Goal: Information Seeking & Learning: Understand process/instructions

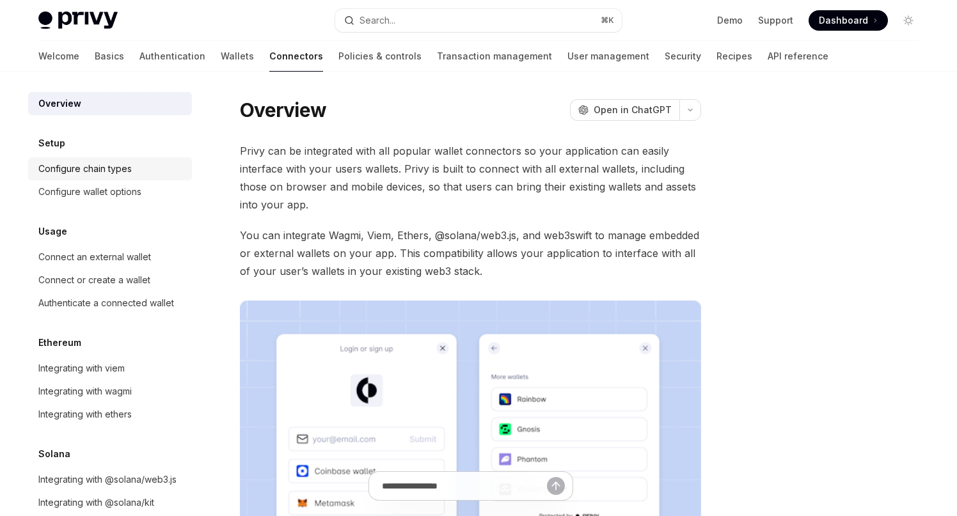
scroll to position [24, 0]
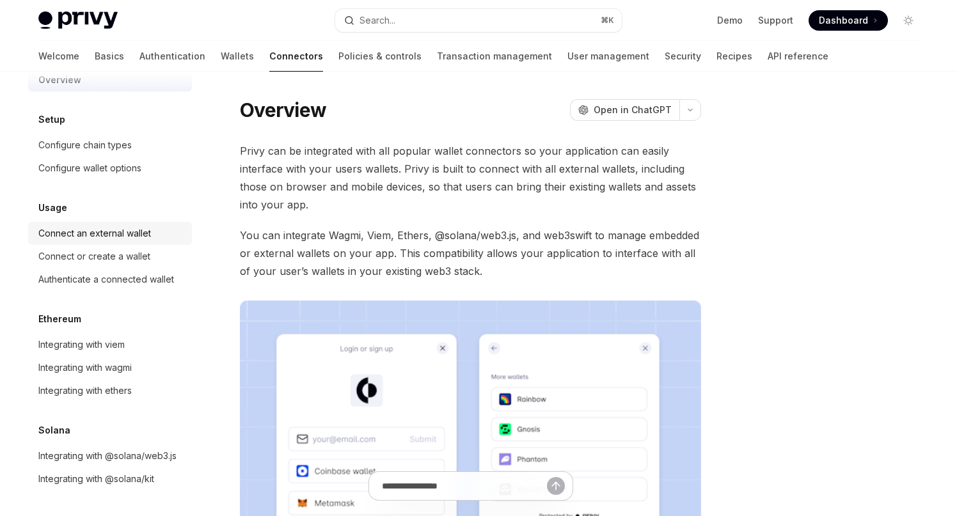
click at [105, 235] on div "Connect an external wallet" at bounding box center [94, 233] width 113 height 15
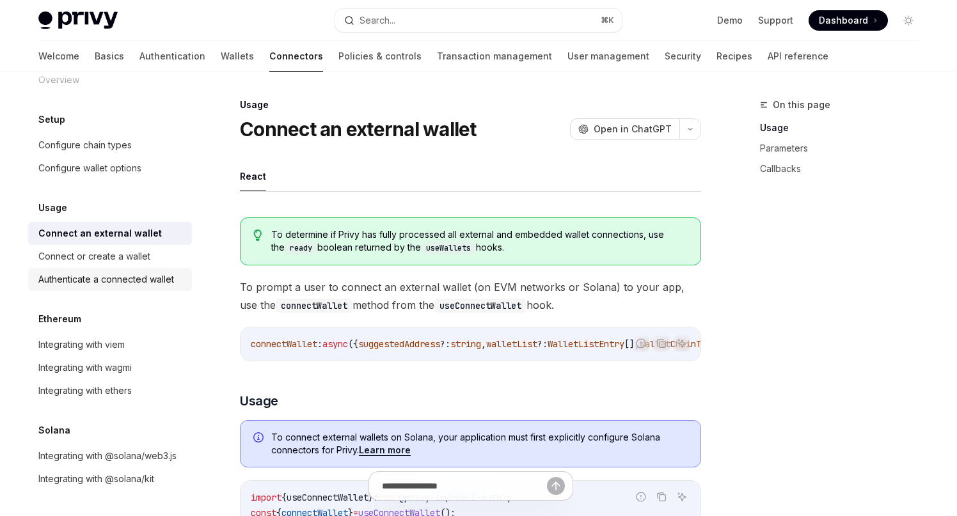
click at [121, 284] on div "Authenticate a connected wallet" at bounding box center [106, 279] width 136 height 15
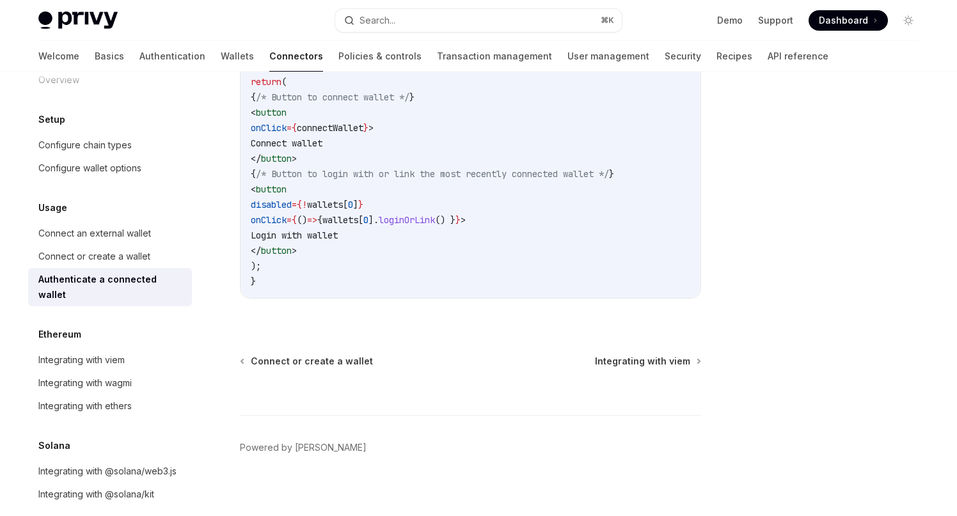
scroll to position [852, 0]
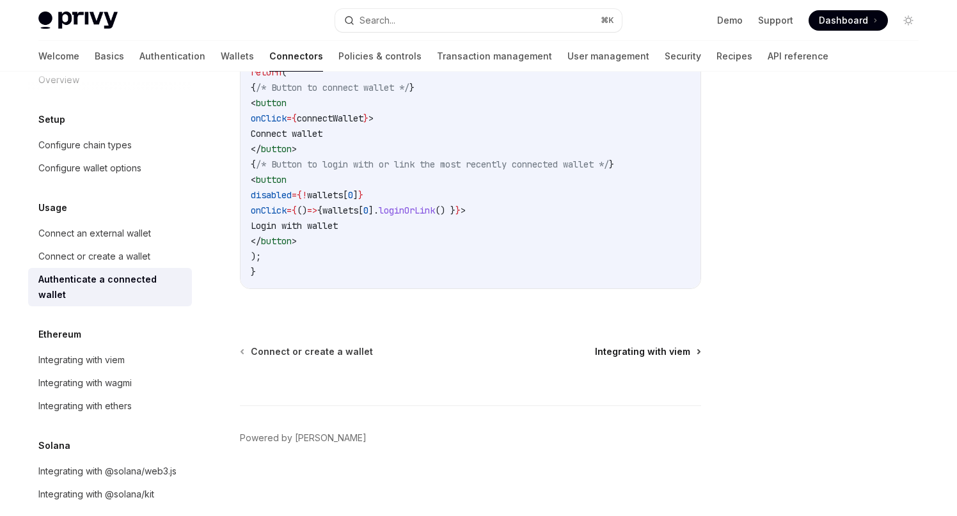
click at [621, 355] on span "Integrating with viem" at bounding box center [642, 352] width 95 height 13
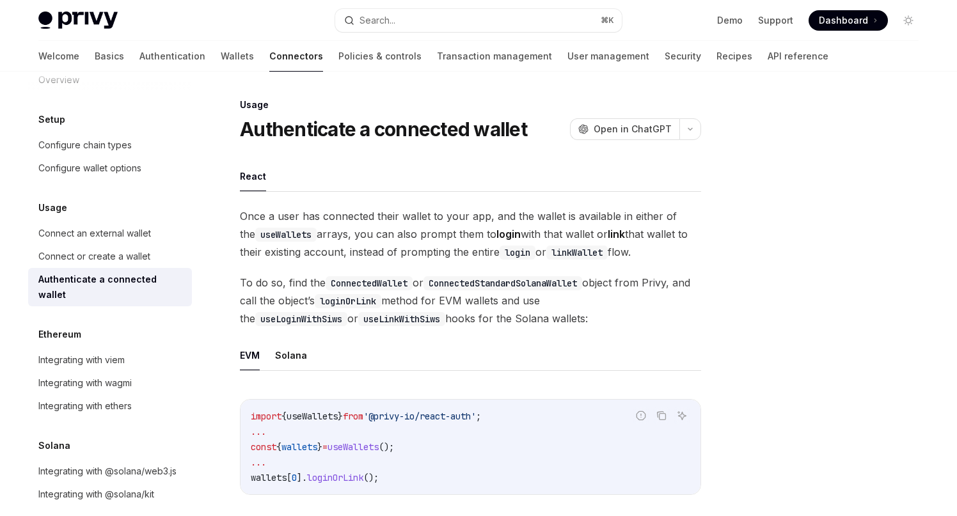
type textarea "*"
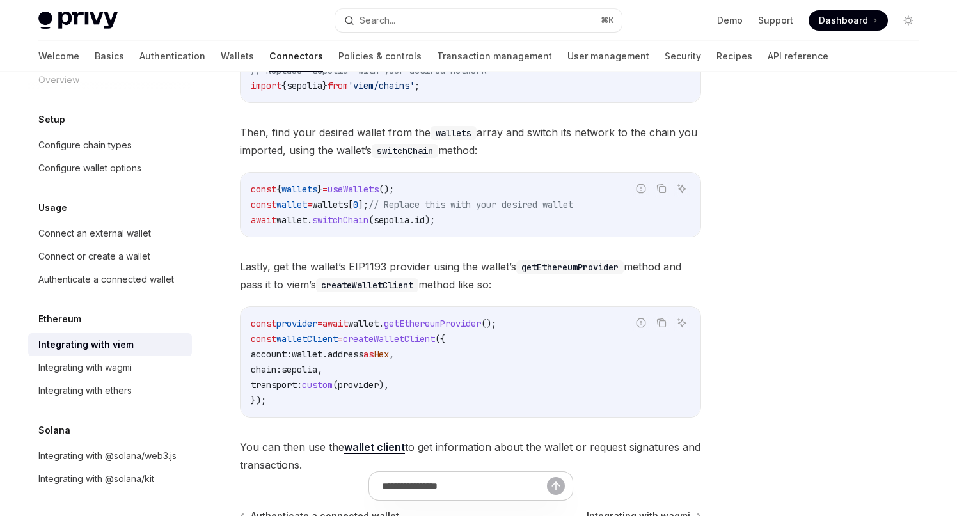
scroll to position [403, 0]
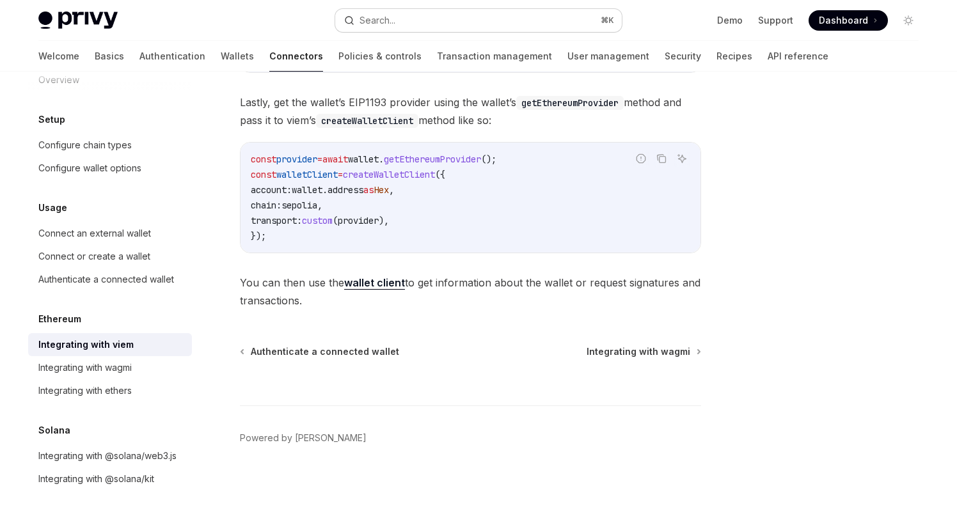
click at [432, 22] on button "Search... ⌘ K" at bounding box center [478, 20] width 287 height 23
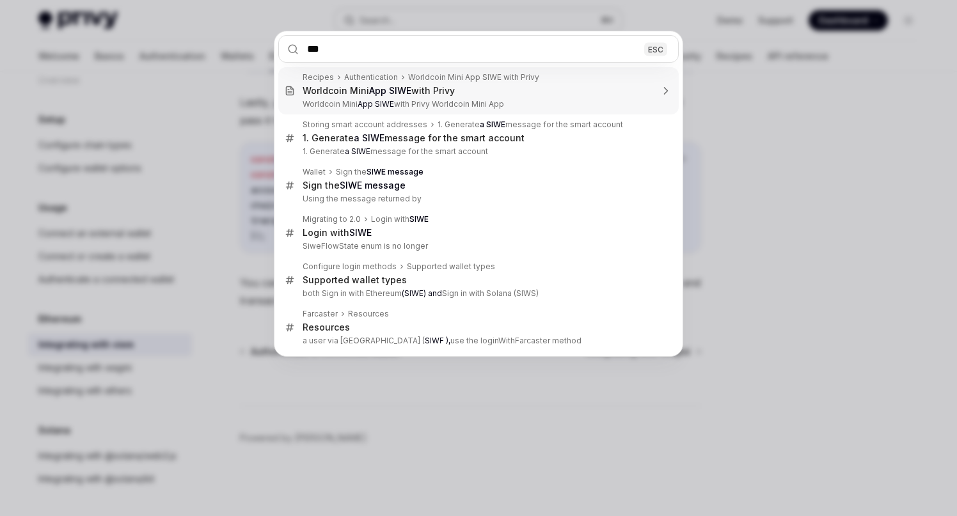
type input "****"
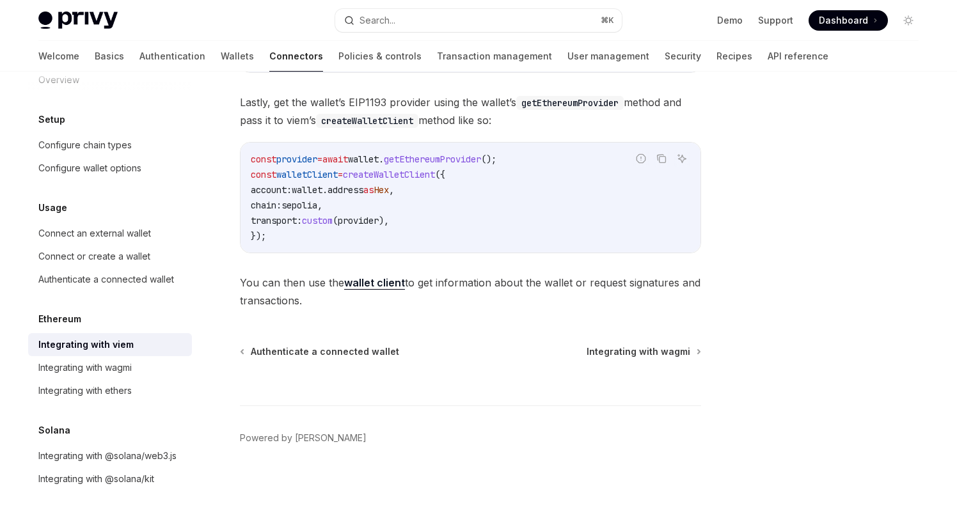
type textarea "*"
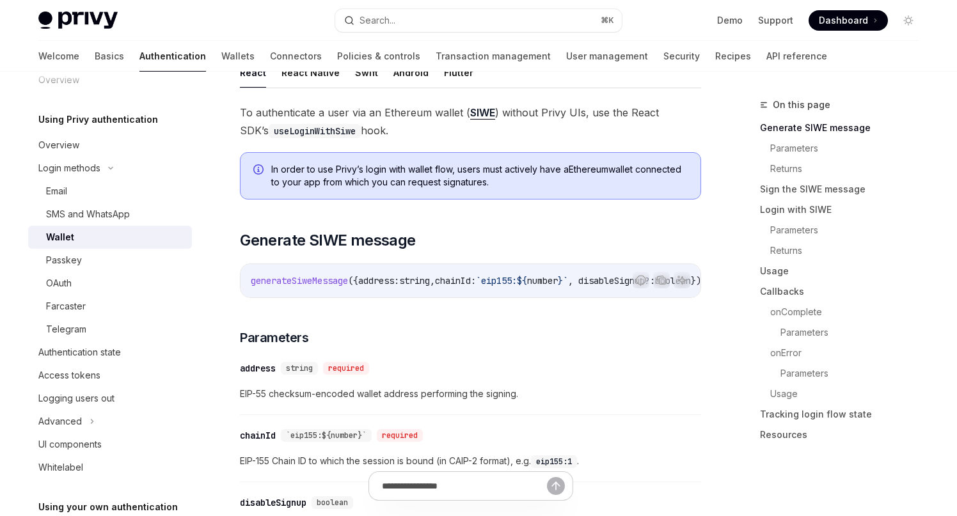
scroll to position [219, 0]
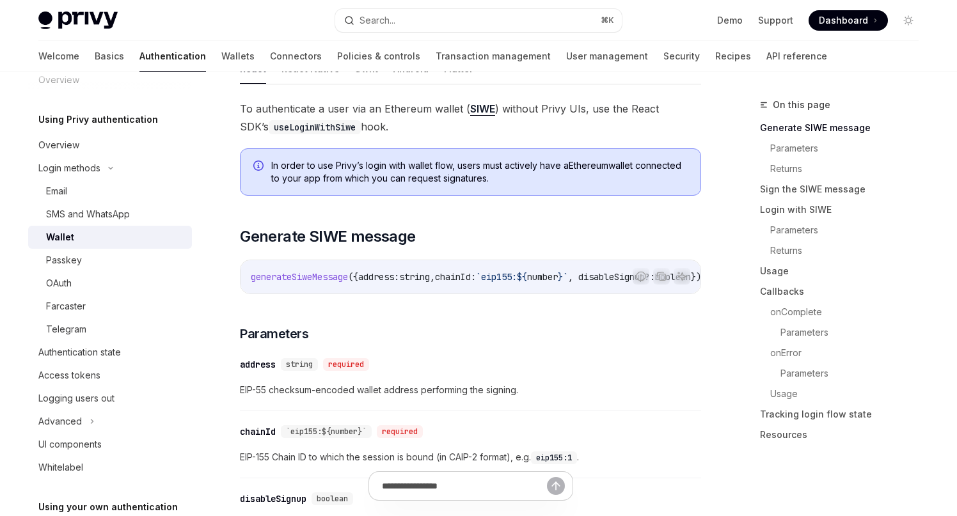
click at [241, 108] on span "To authenticate a user via an Ethereum wallet ( SIWE ) without Privy UIs, use t…" at bounding box center [470, 118] width 461 height 36
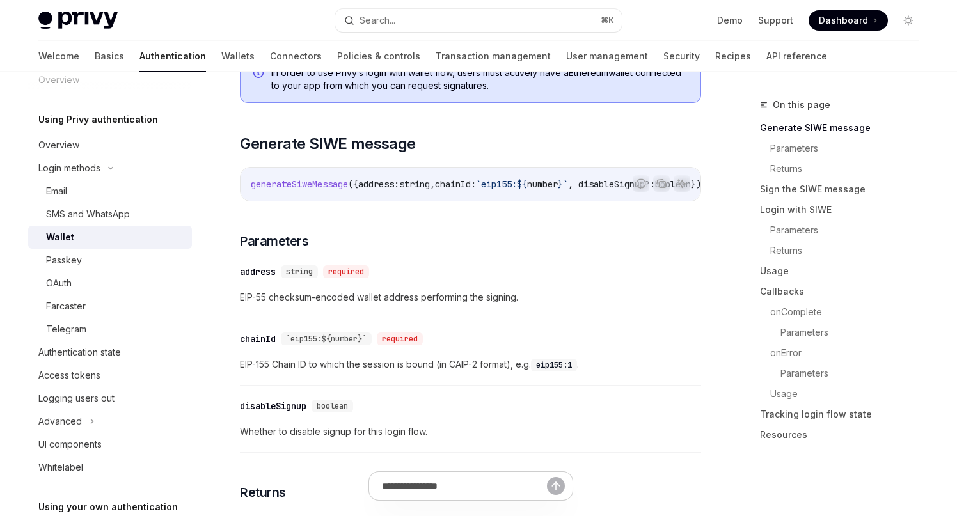
scroll to position [324, 0]
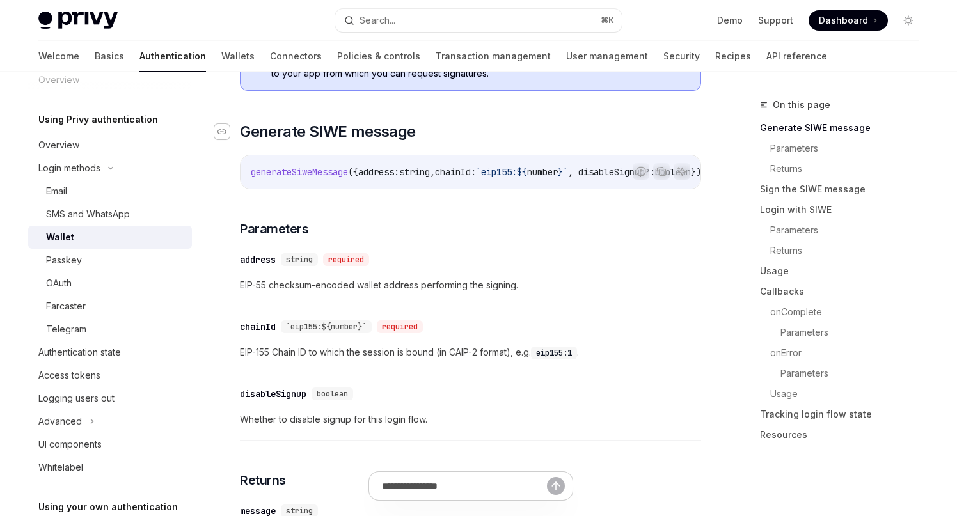
click at [224, 132] on icon "Navigate to header" at bounding box center [222, 132] width 9 height 8
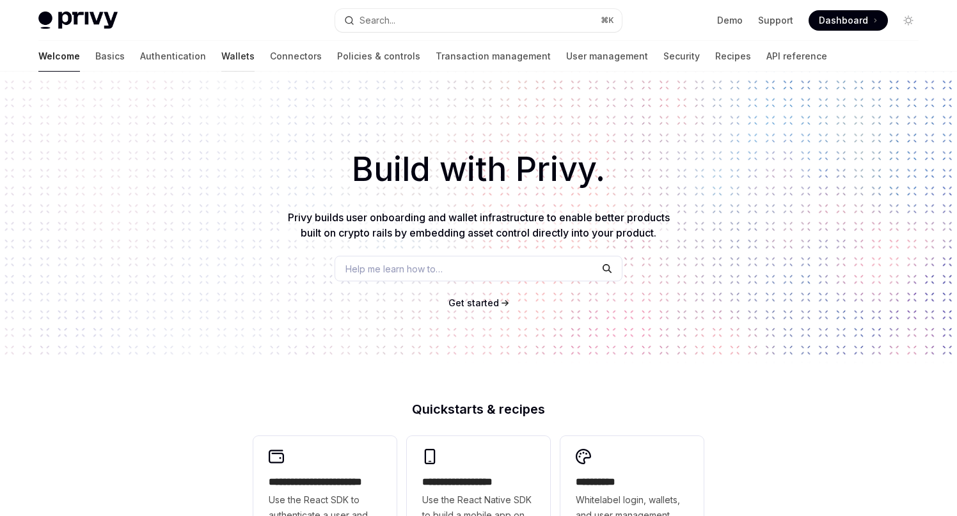
click at [221, 63] on link "Wallets" at bounding box center [237, 56] width 33 height 31
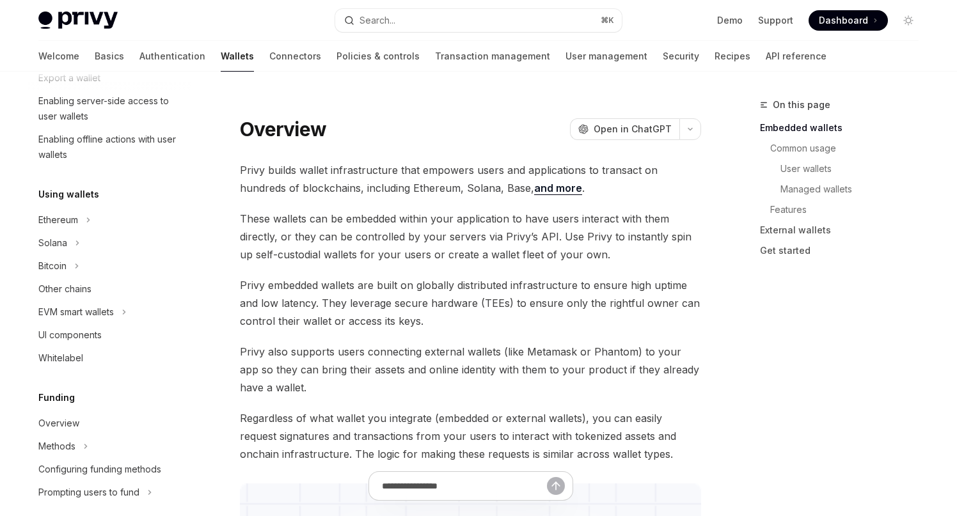
scroll to position [230, 0]
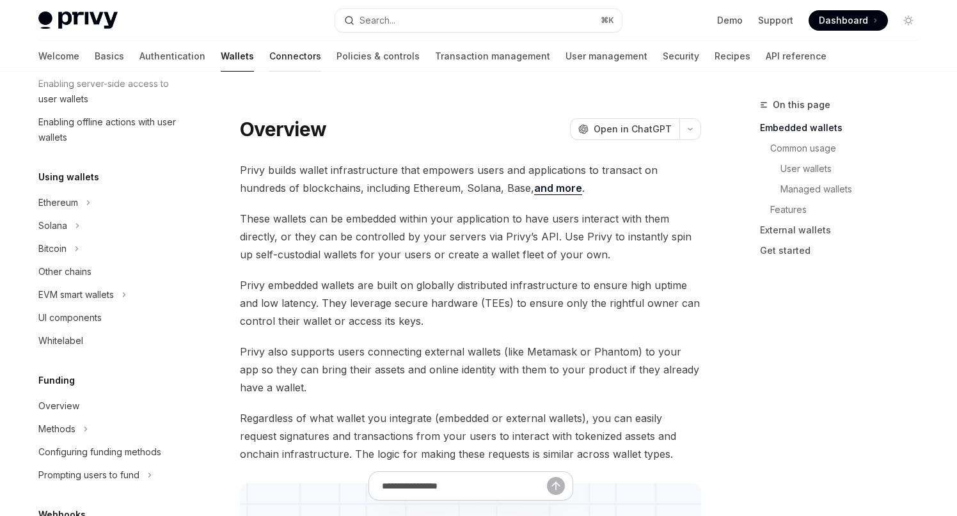
click at [269, 63] on link "Connectors" at bounding box center [295, 56] width 52 height 31
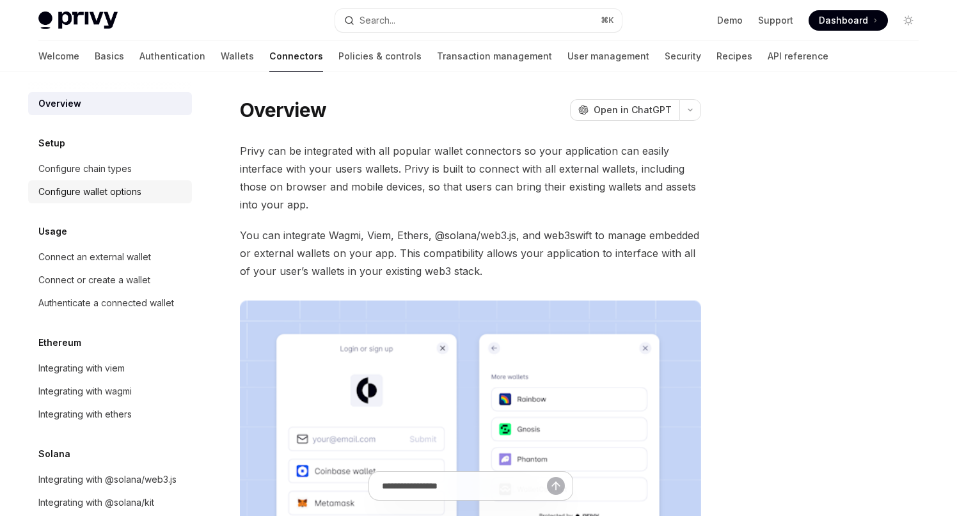
scroll to position [24, 0]
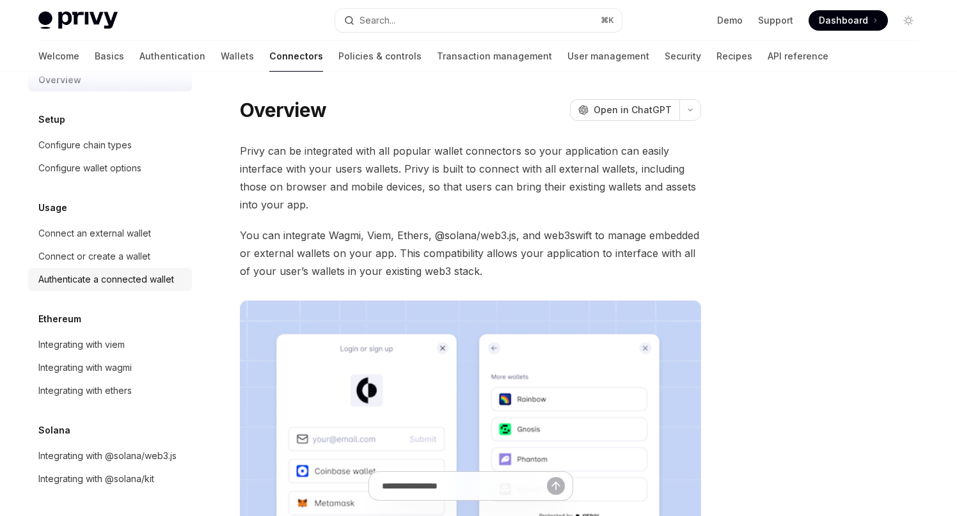
click at [85, 273] on div "Authenticate a connected wallet" at bounding box center [106, 279] width 136 height 15
type textarea "*"
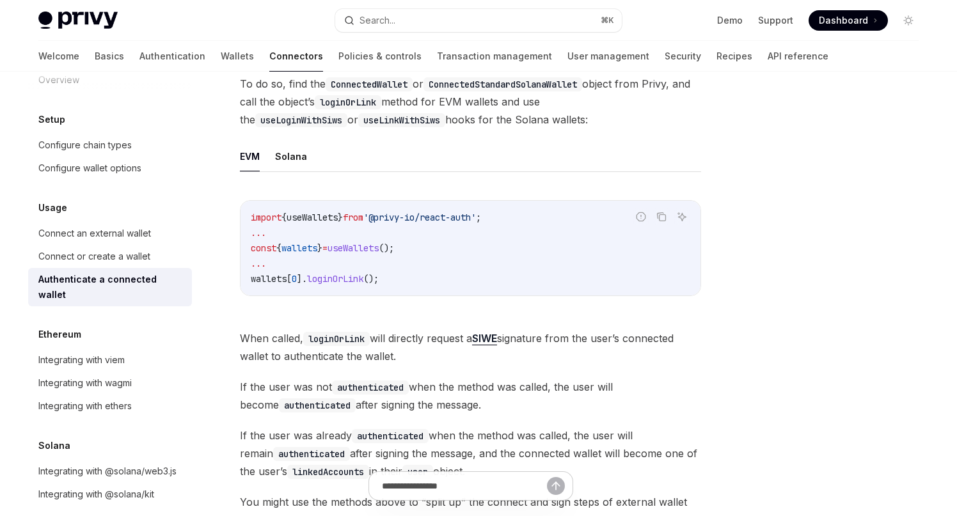
scroll to position [237, 0]
